Goal: Task Accomplishment & Management: Manage account settings

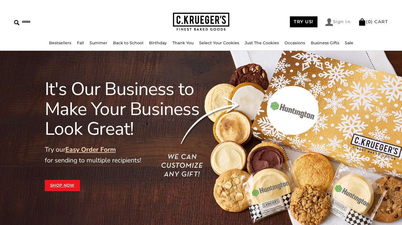
click at [333, 23] on link "Sign In" at bounding box center [337, 22] width 25 height 8
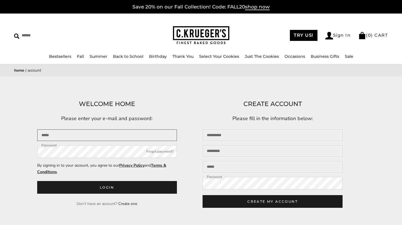
click at [135, 134] on input "Email" at bounding box center [107, 135] width 140 height 12
click at [143, 110] on header "WELCOME HOME Please enter your e-mail and password:" at bounding box center [107, 111] width 140 height 24
